Goal: Task Accomplishment & Management: Manage account settings

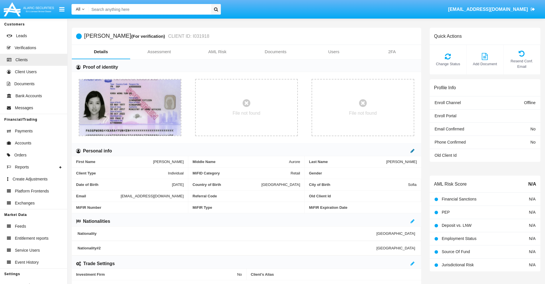
click at [413, 151] on icon at bounding box center [413, 151] width 4 height 5
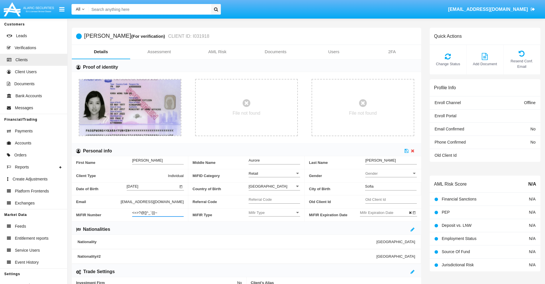
type input "<=>?@[]^_`{|}~"
click at [407, 151] on icon at bounding box center [407, 151] width 4 height 5
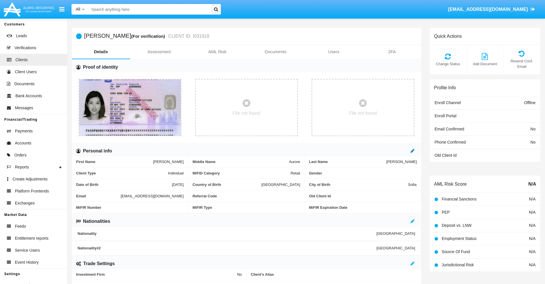
click at [413, 151] on icon at bounding box center [413, 151] width 4 height 5
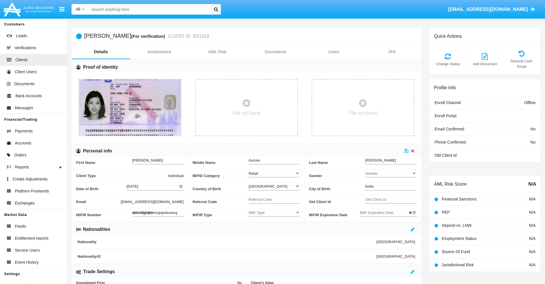
type input "abcdefghijklmnopqrstuvwxyz"
click at [407, 151] on icon at bounding box center [407, 151] width 4 height 5
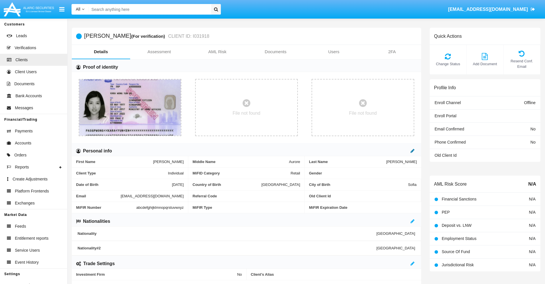
click at [413, 151] on icon at bounding box center [413, 151] width 4 height 5
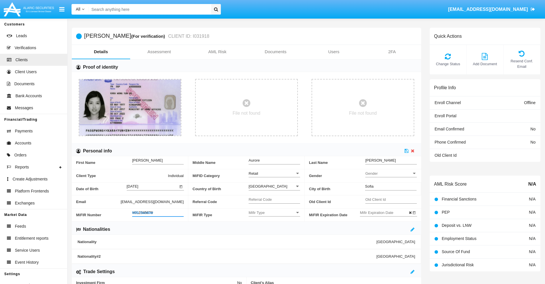
type input "#0123456789"
click at [407, 151] on icon at bounding box center [407, 151] width 4 height 5
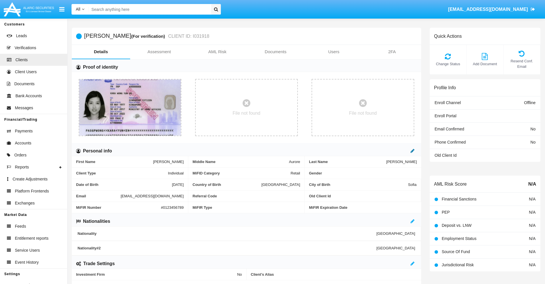
click at [413, 151] on icon at bounding box center [413, 151] width 4 height 5
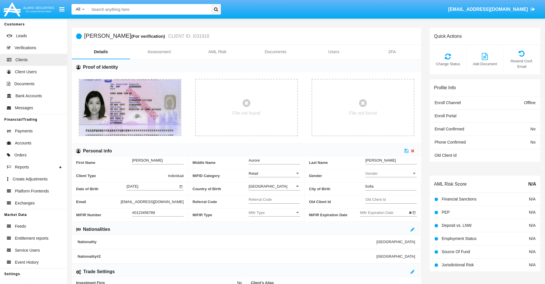
click at [158, 213] on input "#0123456789" at bounding box center [158, 212] width 52 height 5
click at [407, 151] on icon at bounding box center [407, 151] width 4 height 5
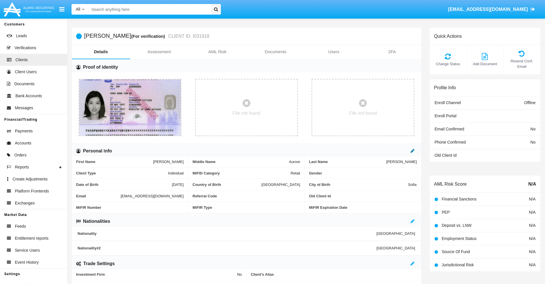
click at [413, 151] on icon at bounding box center [413, 151] width 4 height 5
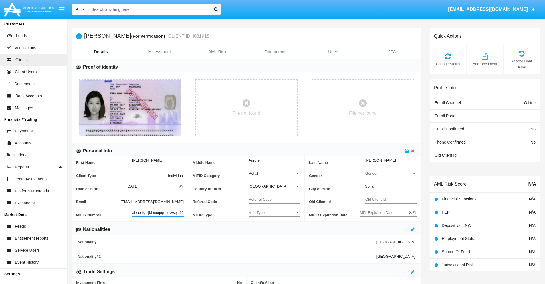
scroll to position [0, 4]
type input "abcdefghijklmnopqrstuvwxyz1234"
click at [407, 151] on icon at bounding box center [407, 151] width 4 height 5
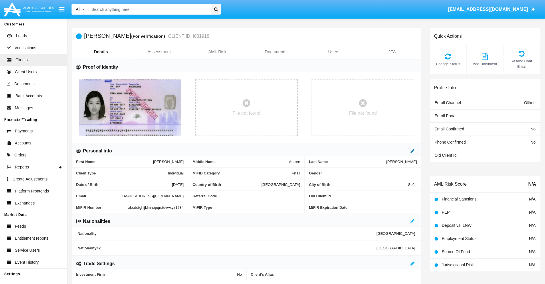
click at [413, 151] on icon at bounding box center [413, 151] width 4 height 5
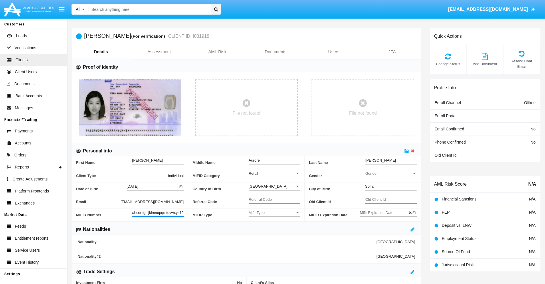
scroll to position [0, 6]
type input "abcdefghijklmnopqrstuvwxyz12345"
click at [407, 151] on icon at bounding box center [407, 151] width 4 height 5
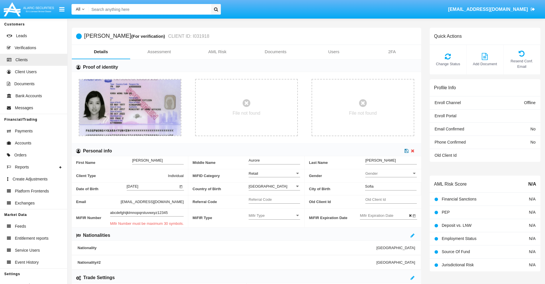
scroll to position [0, 0]
